Goal: Information Seeking & Learning: Learn about a topic

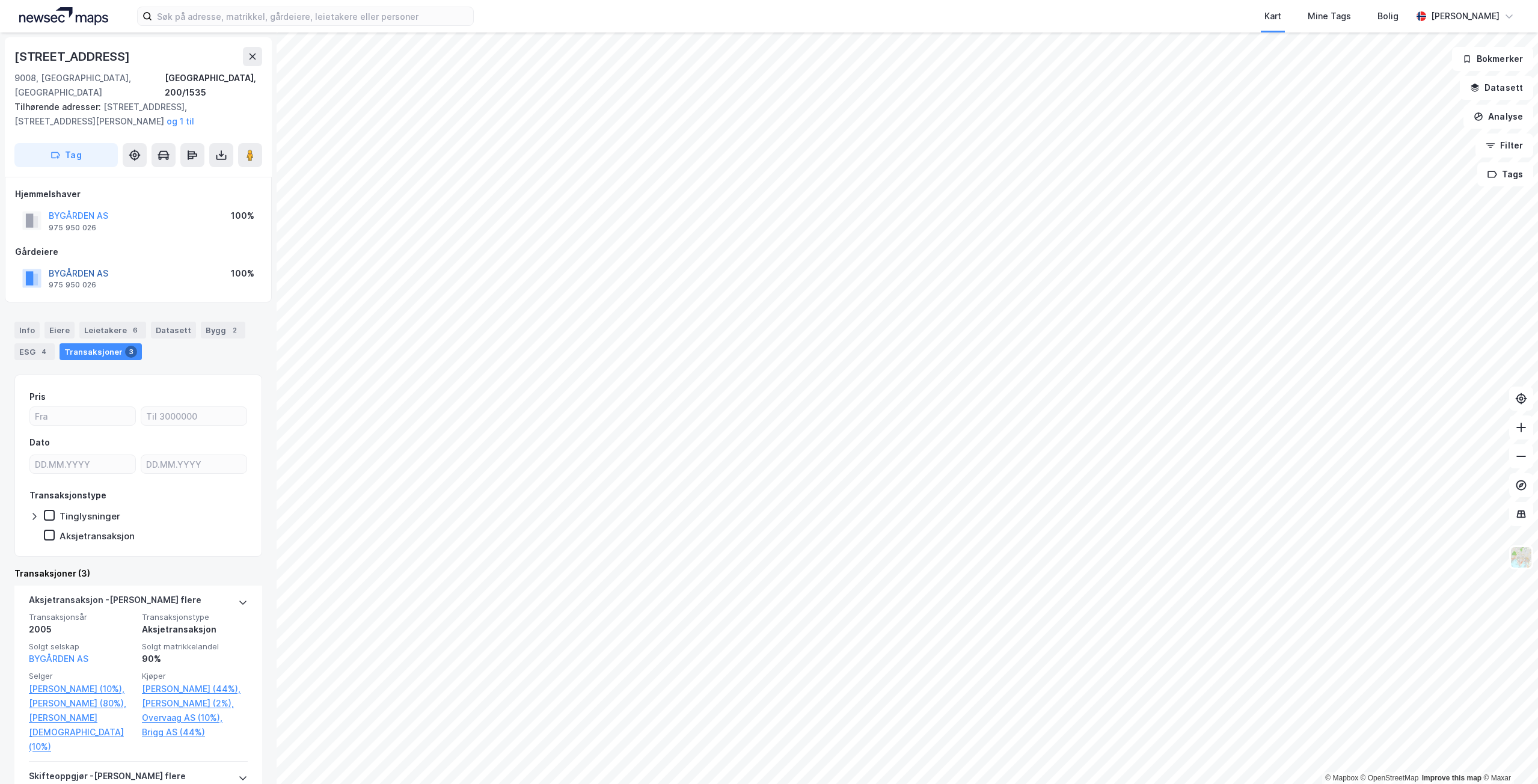
click at [0, 0] on button "BYGÅRDEN AS" at bounding box center [0, 0] width 0 height 0
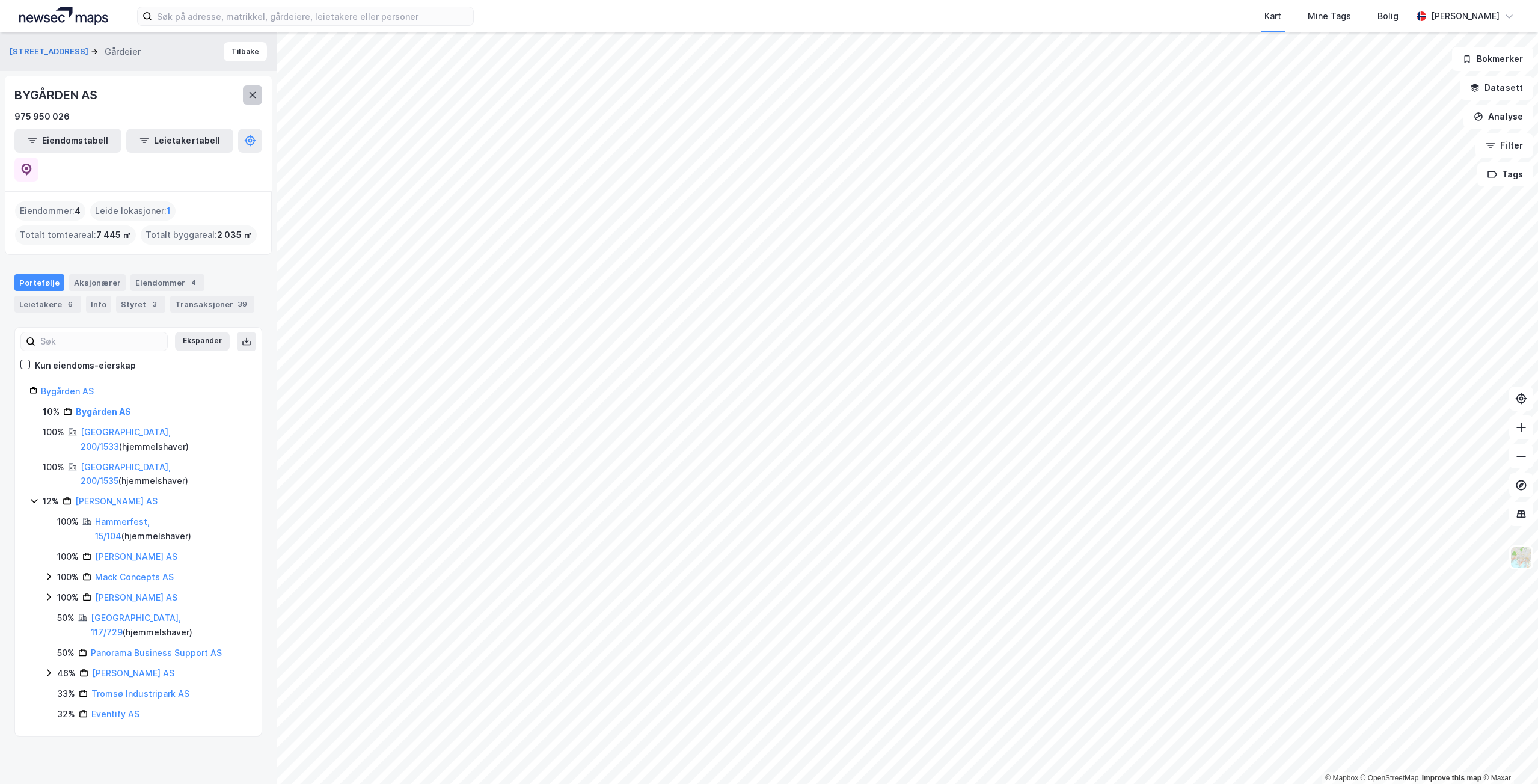
click at [249, 91] on icon at bounding box center [253, 95] width 9 height 9
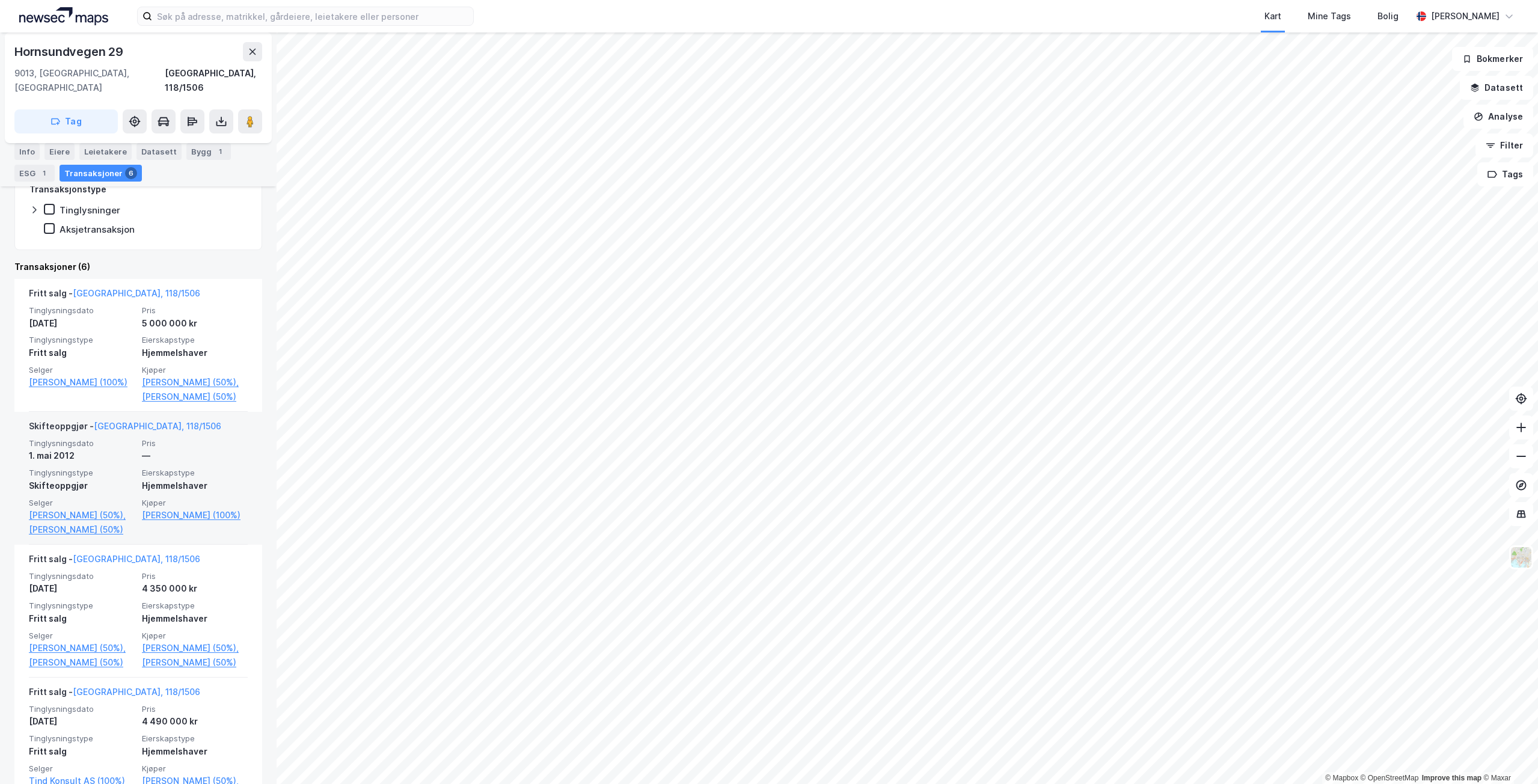
scroll to position [180, 0]
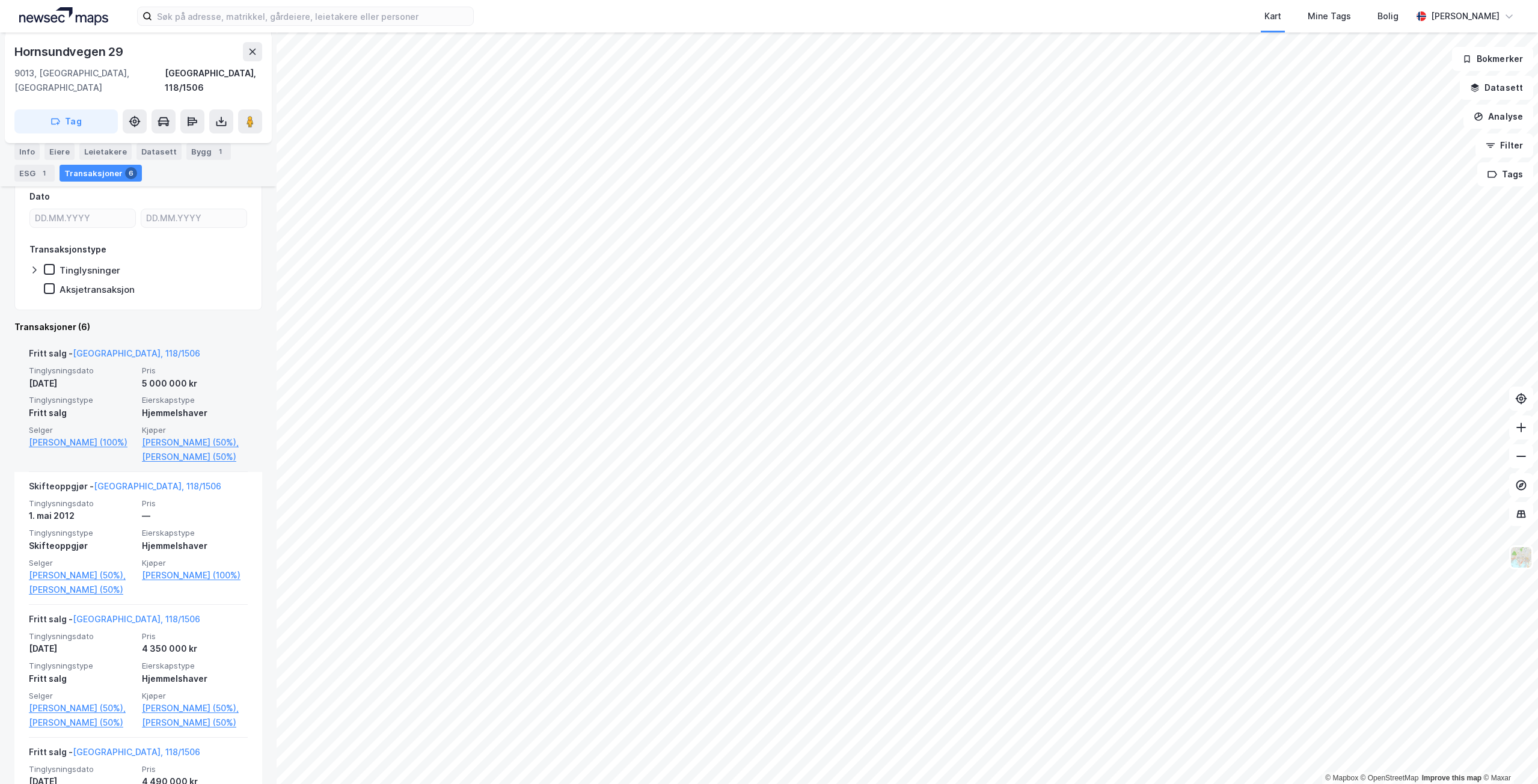
drag, startPoint x: 191, startPoint y: 531, endPoint x: 125, endPoint y: 453, distance: 102.2
click at [125, 453] on div "Fritt salg - [GEOGRAPHIC_DATA], 118/1506 Tinglysningsdato [DATE] Pris 5 000 000…" at bounding box center [138, 405] width 219 height 133
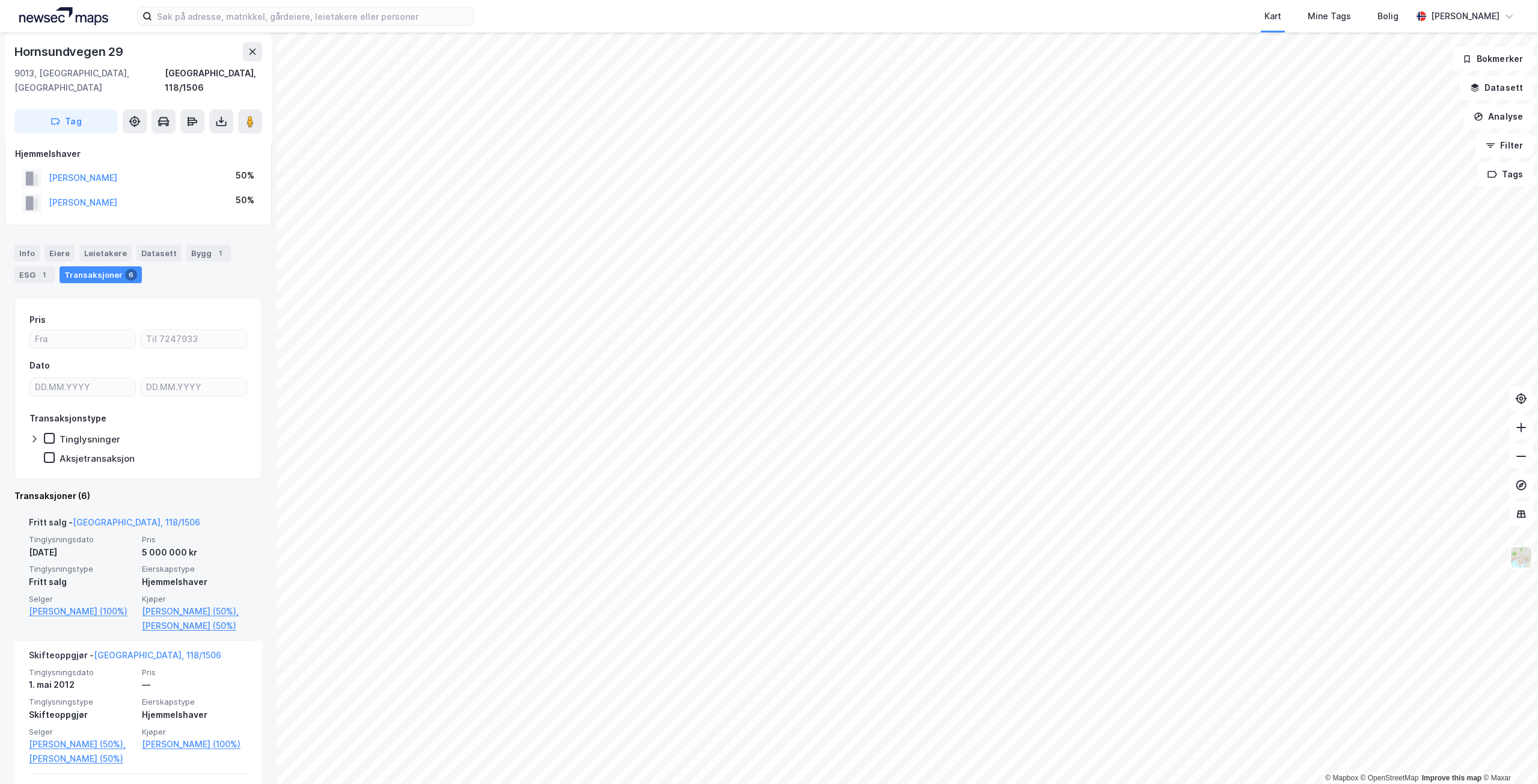
scroll to position [0, 0]
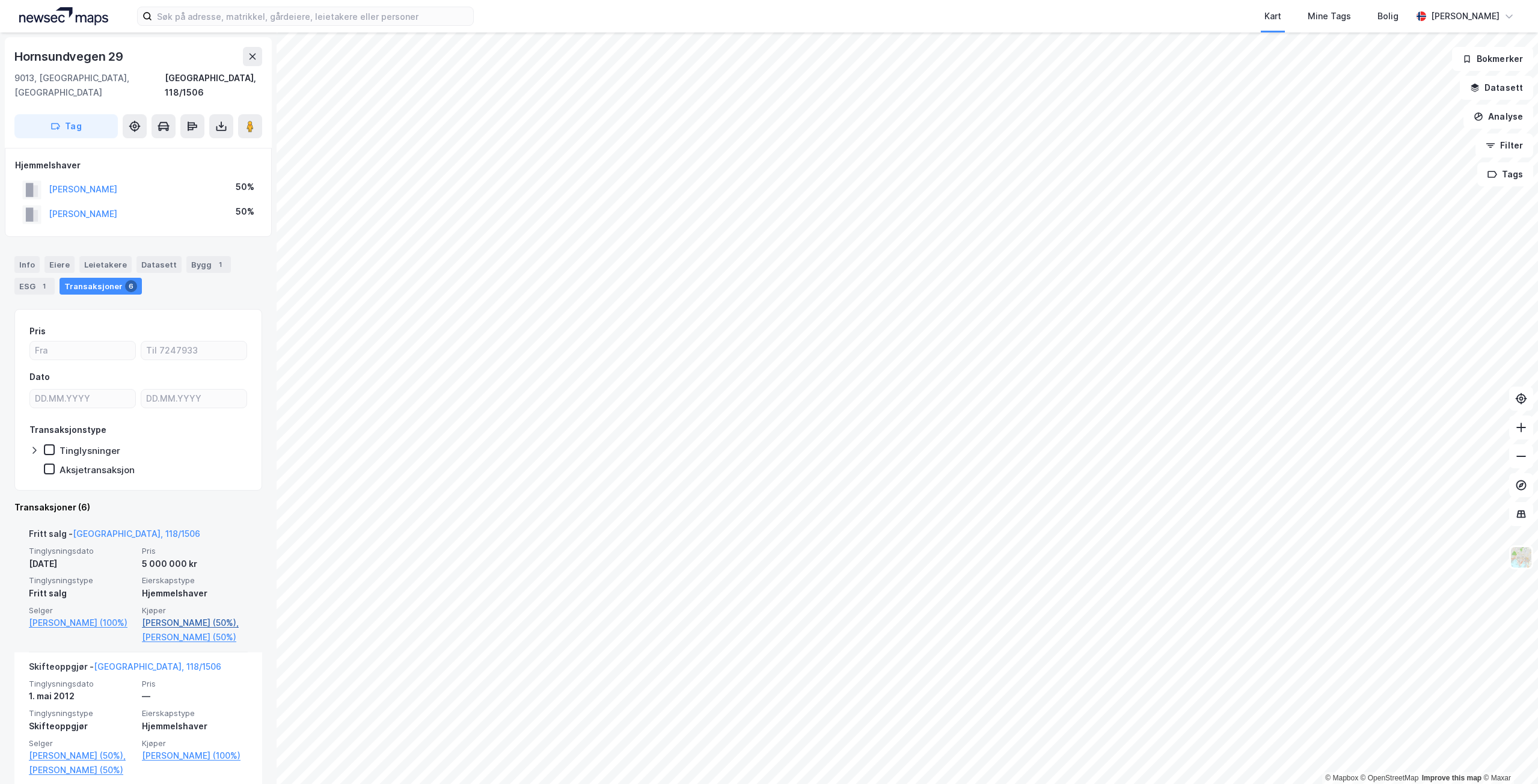
click at [195, 615] on link "[PERSON_NAME] (50%)," at bounding box center [194, 622] width 106 height 15
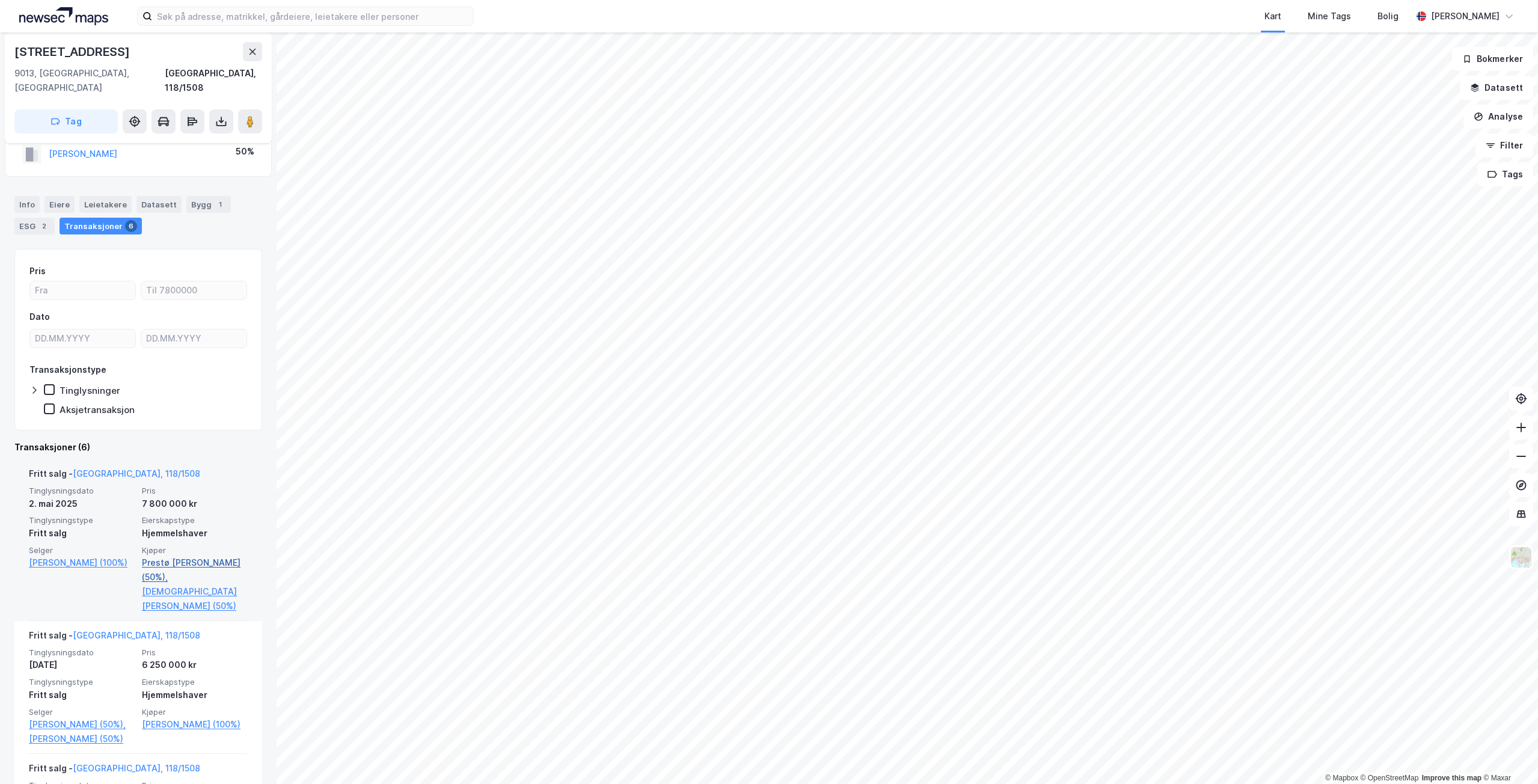
scroll to position [120, 0]
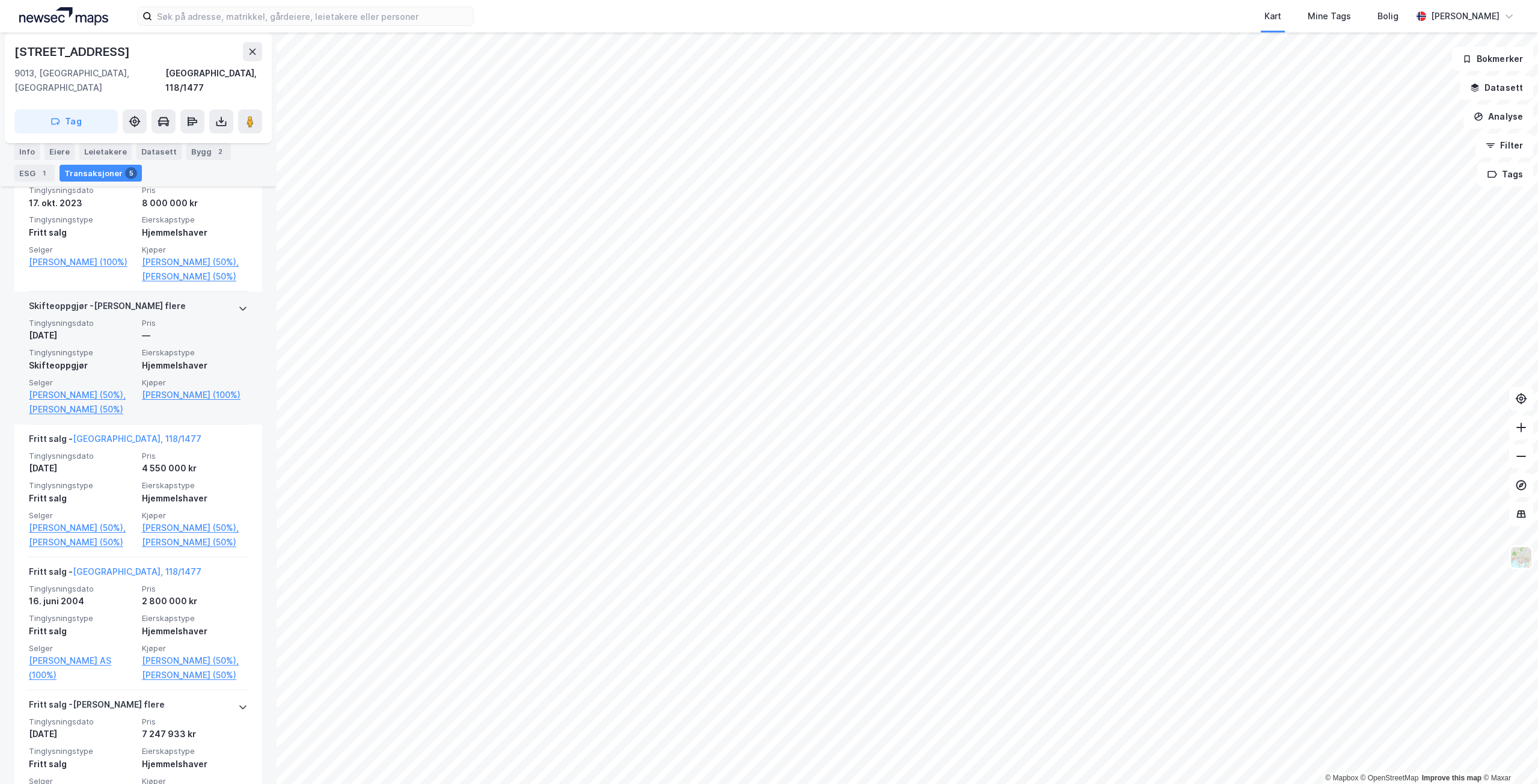
scroll to position [120, 0]
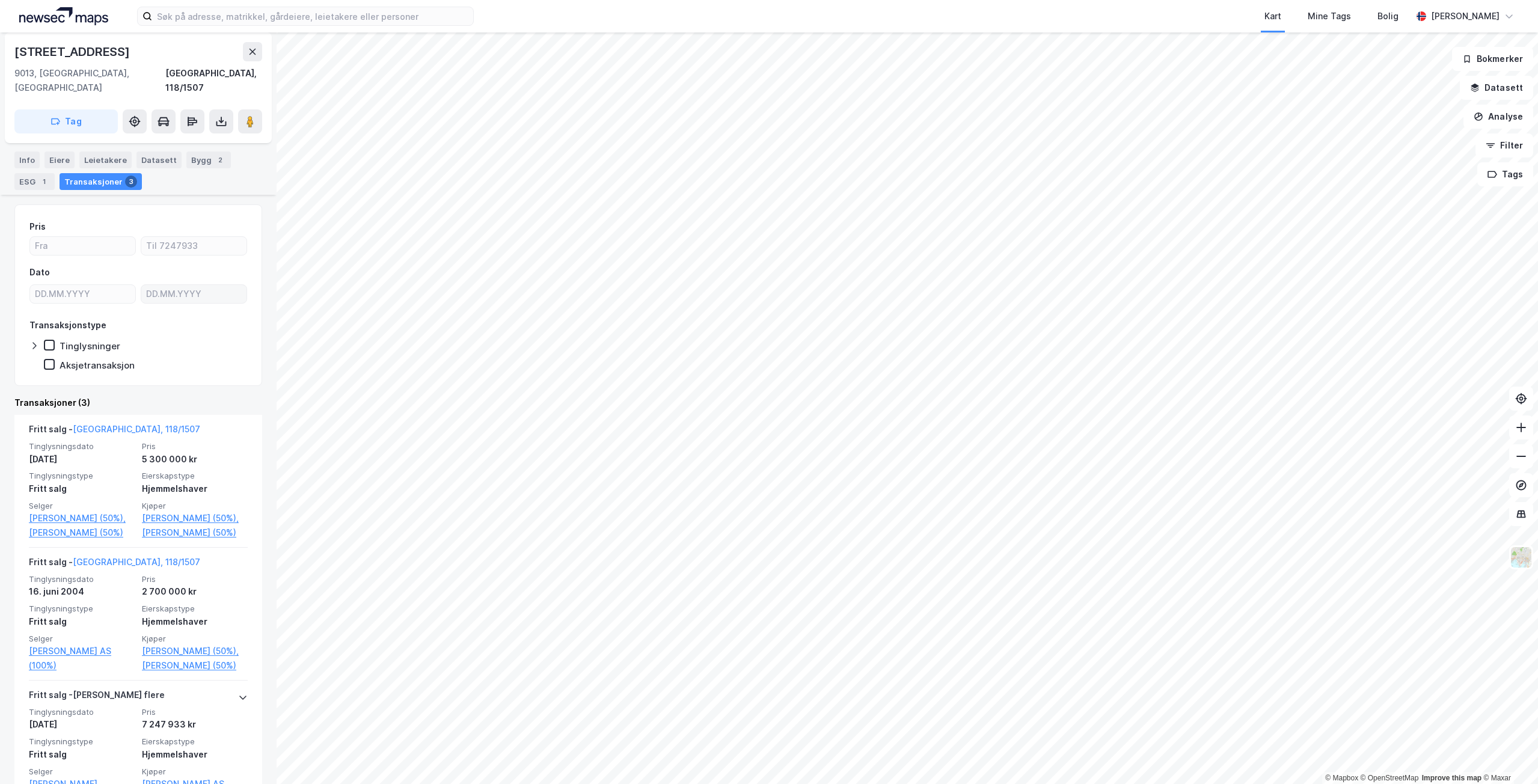
scroll to position [120, 0]
